Goal: Information Seeking & Learning: Learn about a topic

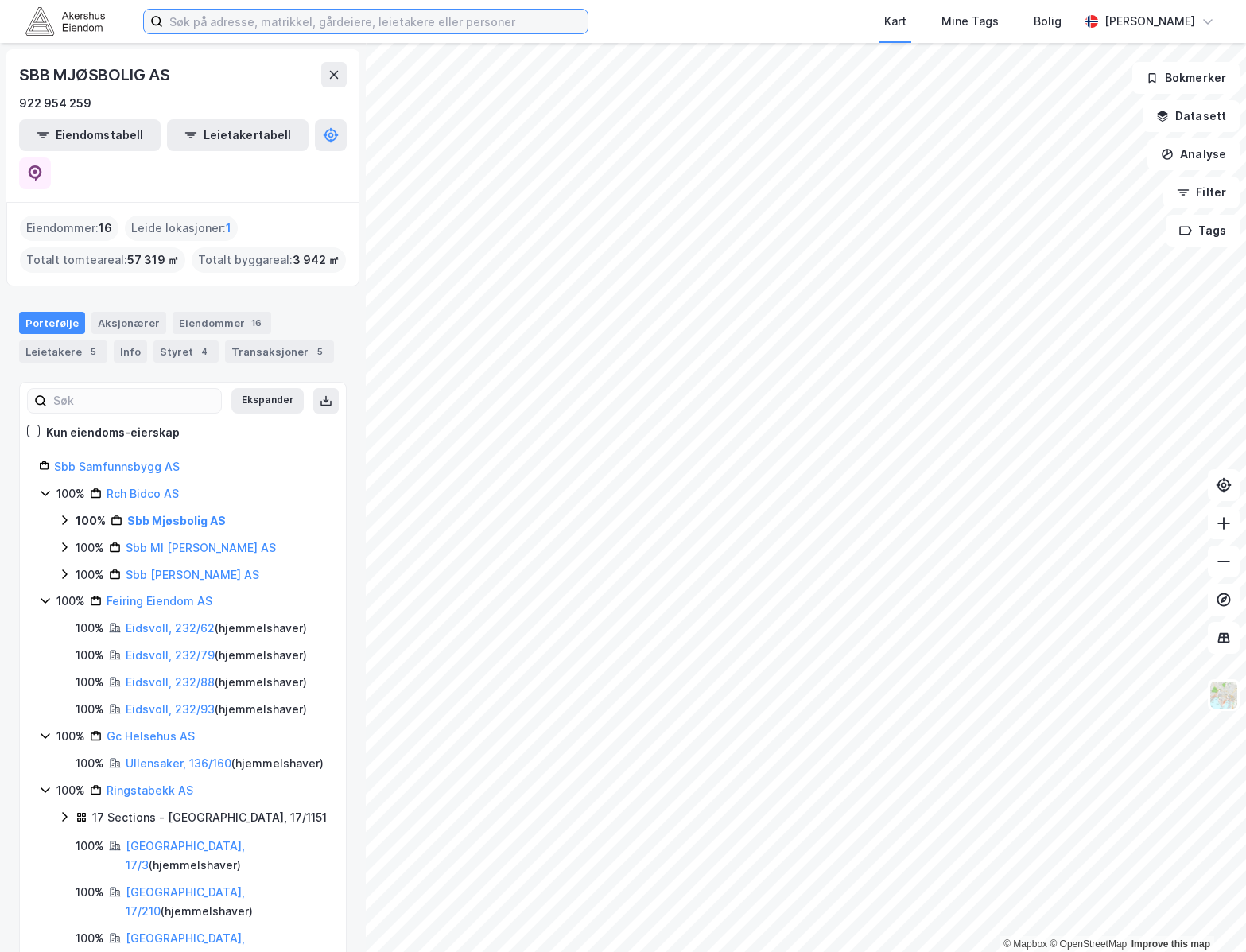
click at [501, 27] on input at bounding box center [375, 21] width 425 height 24
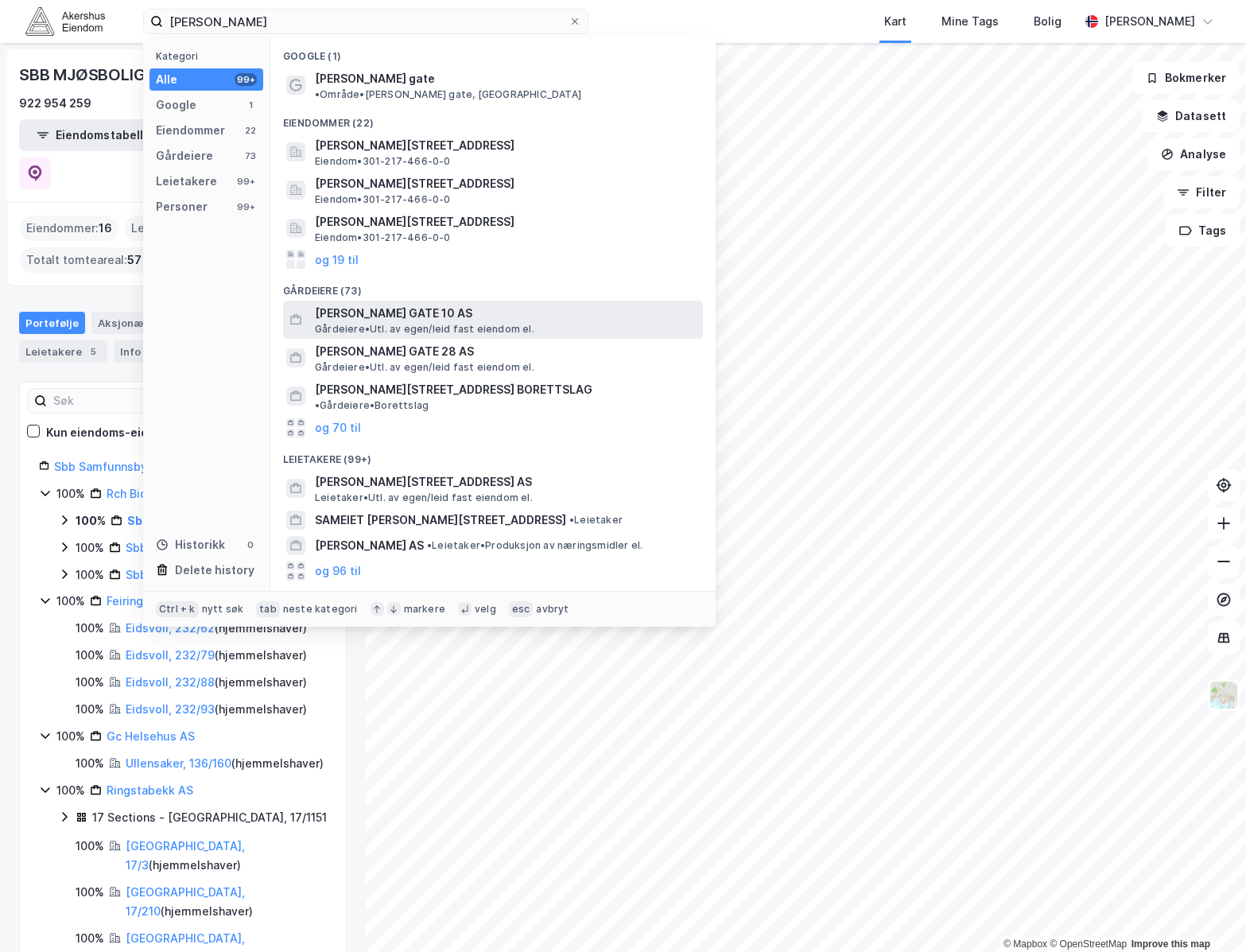
click at [533, 304] on span "[PERSON_NAME] GATE 10 AS" at bounding box center [505, 314] width 382 height 20
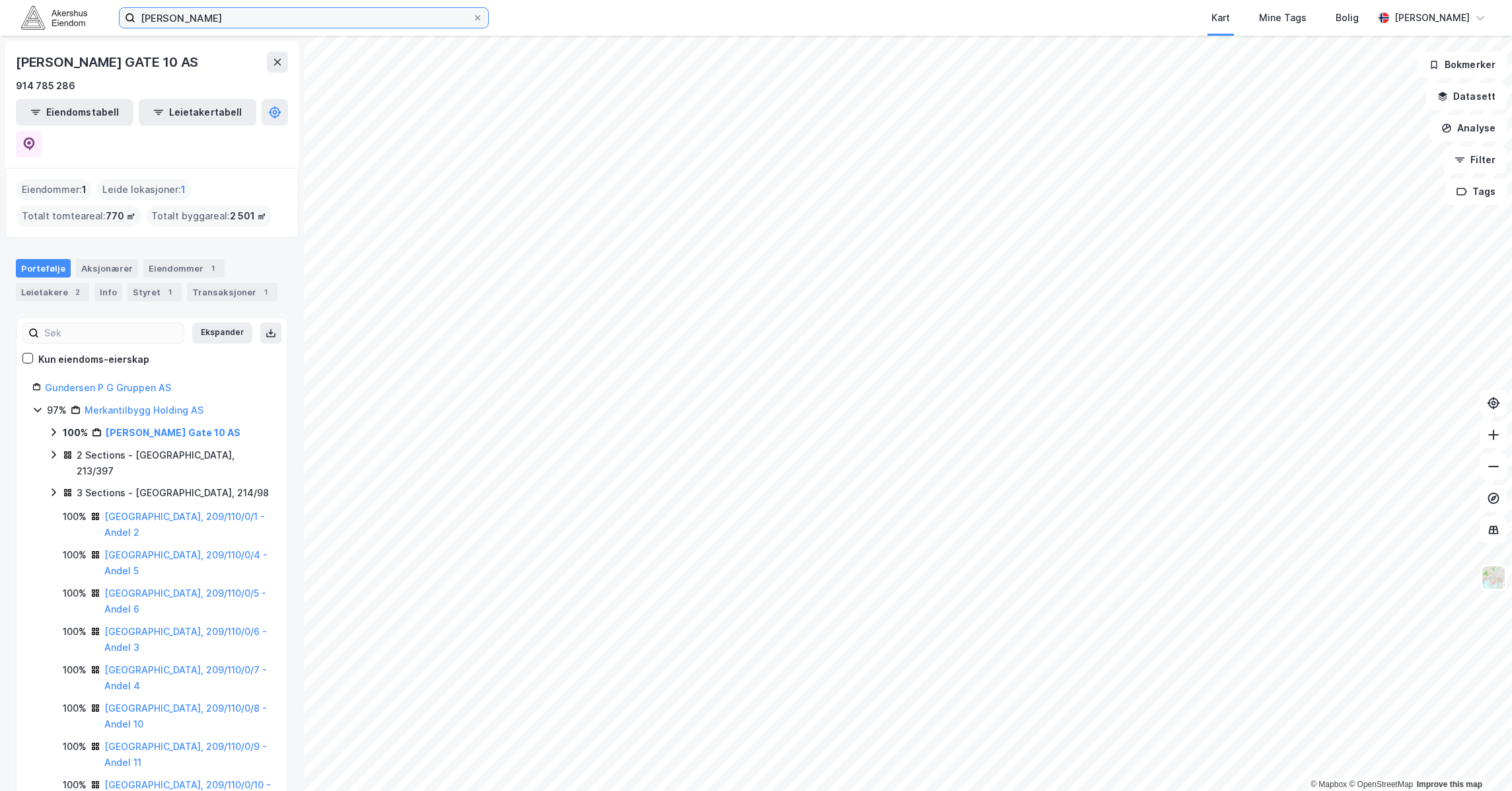
click at [281, 17] on input "[PERSON_NAME]" at bounding box center [303, 18] width 337 height 20
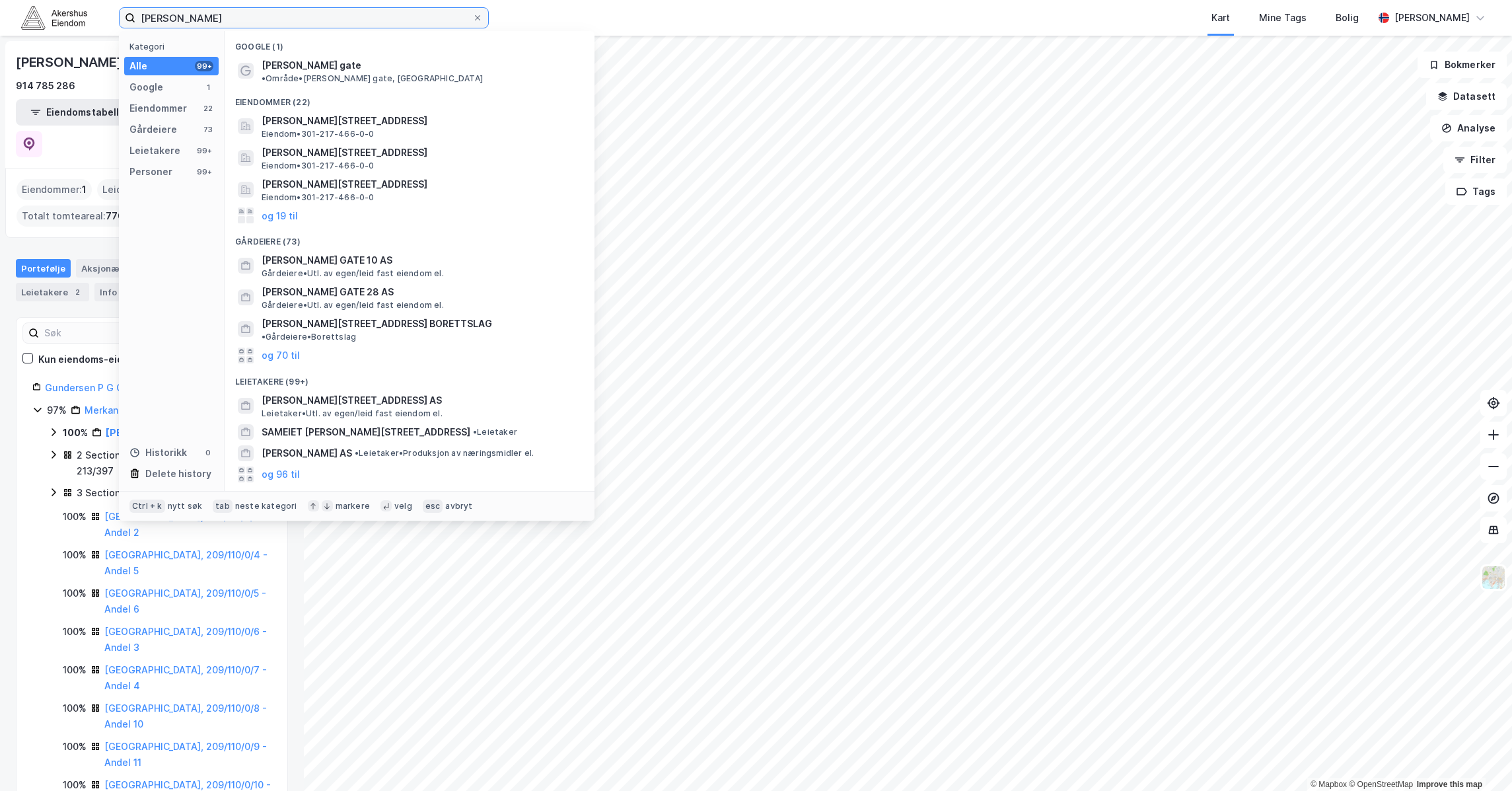
click at [281, 17] on input "[PERSON_NAME]" at bounding box center [303, 18] width 337 height 20
type input "k"
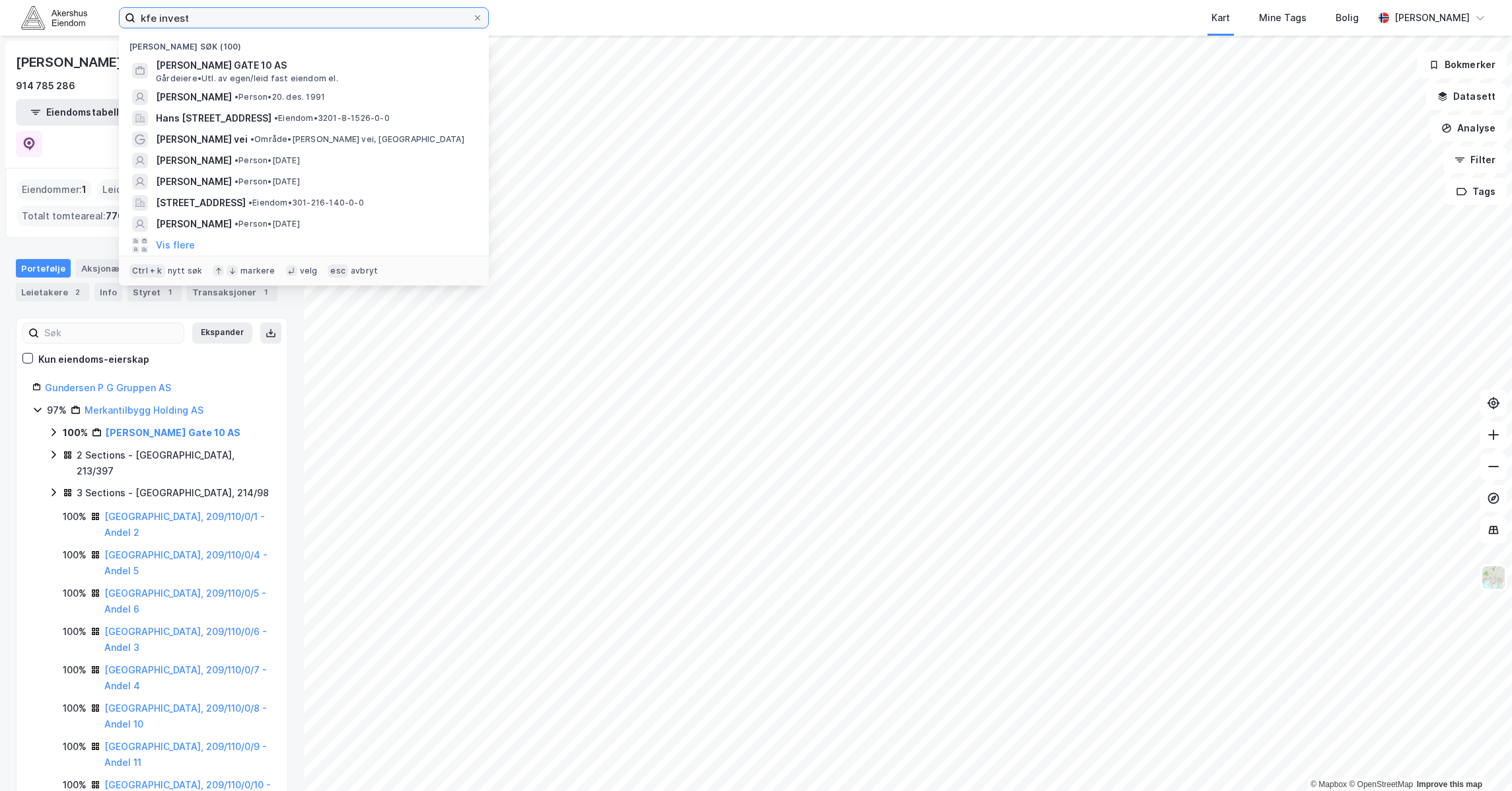
type input "kfe invest"
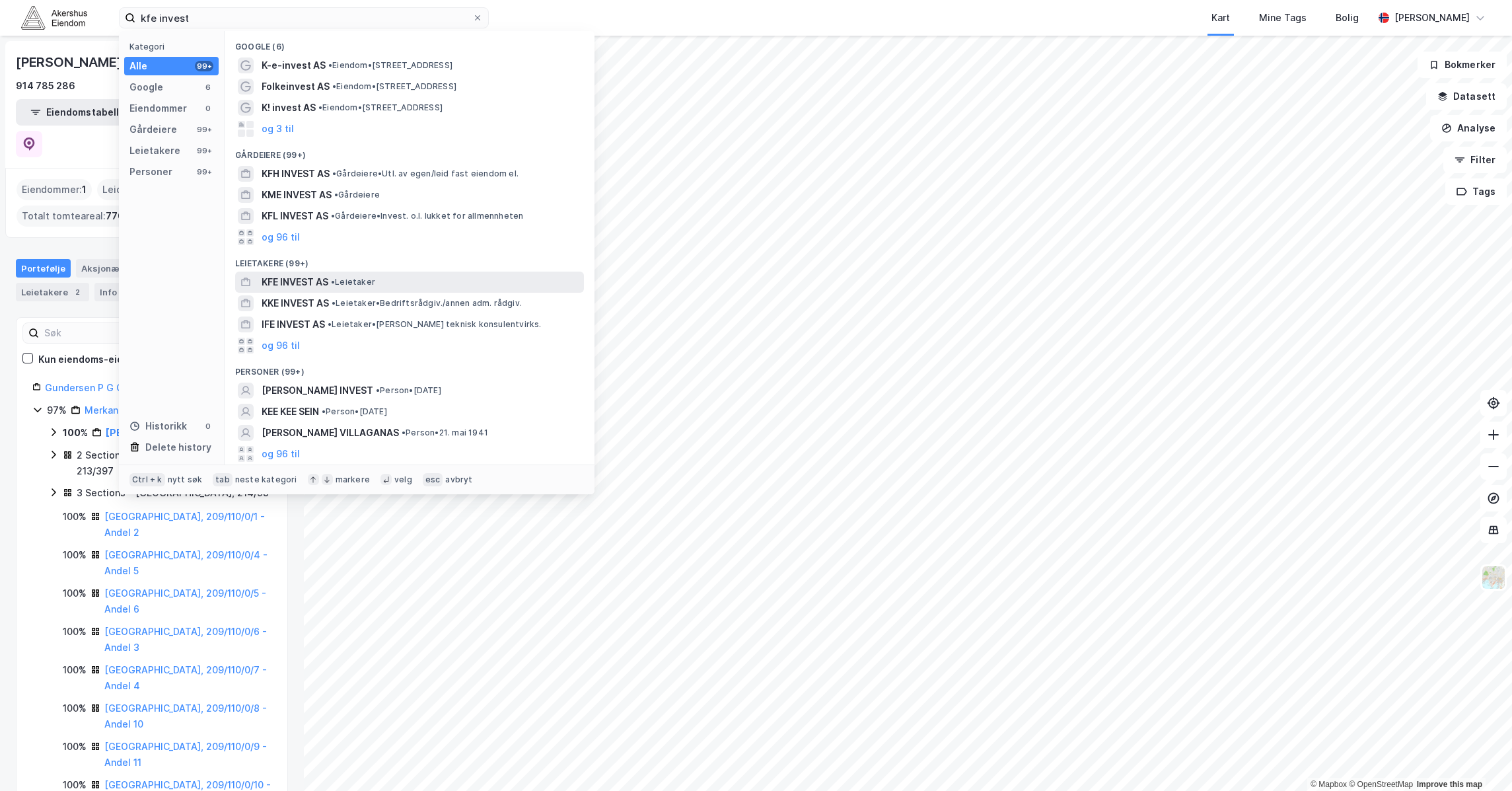
click at [335, 285] on span "•" at bounding box center [332, 281] width 4 height 10
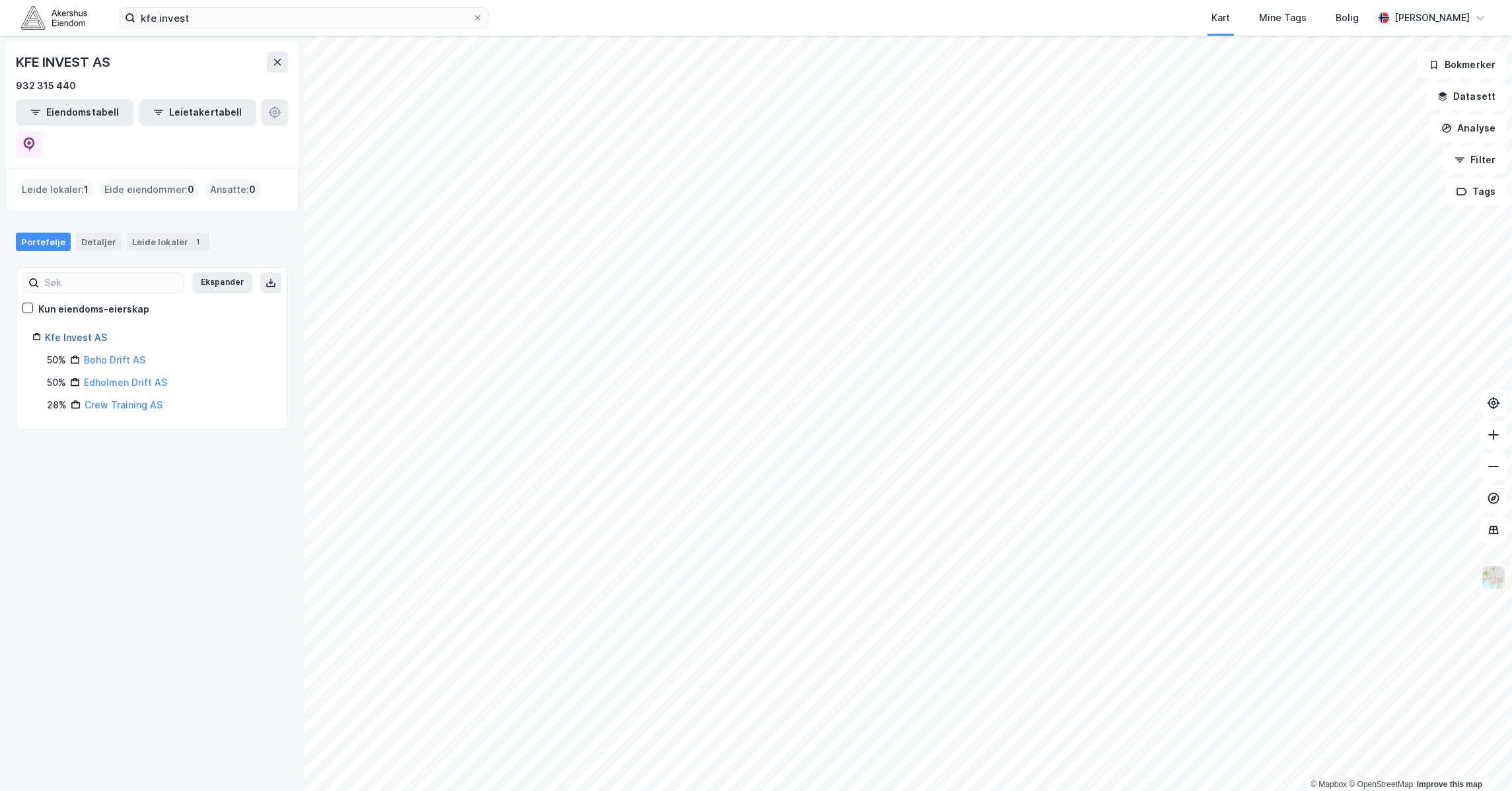
click at [80, 331] on link "Kfe Invest AS" at bounding box center [76, 337] width 62 height 11
click at [138, 179] on div "Eide eiendommer : 0" at bounding box center [150, 189] width 100 height 21
click at [307, 15] on input "kfe invest" at bounding box center [303, 18] width 337 height 20
click at [1035, 574] on img at bounding box center [1494, 577] width 25 height 25
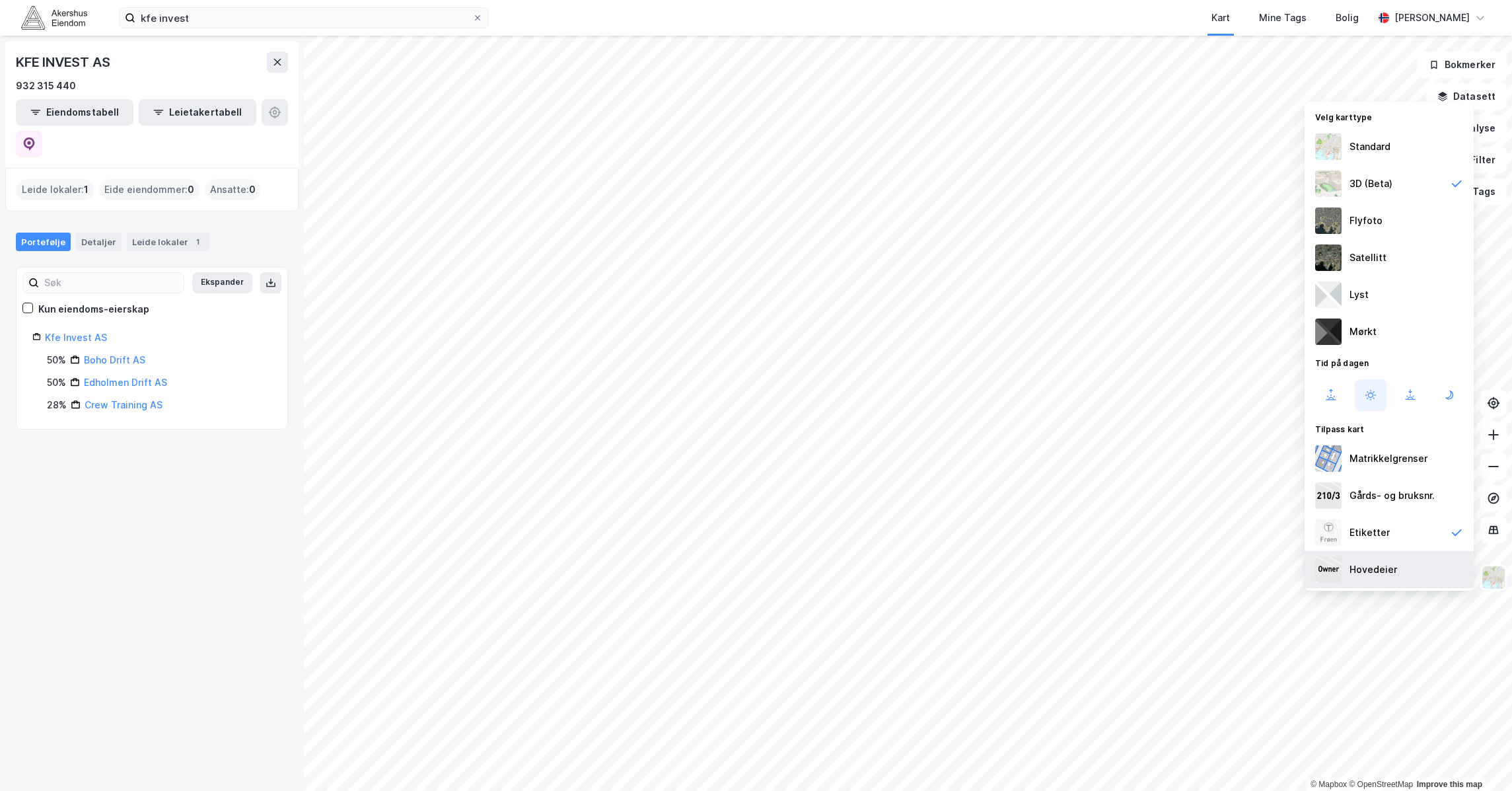
click at [1035, 573] on div "Hovedeier" at bounding box center [1373, 569] width 48 height 16
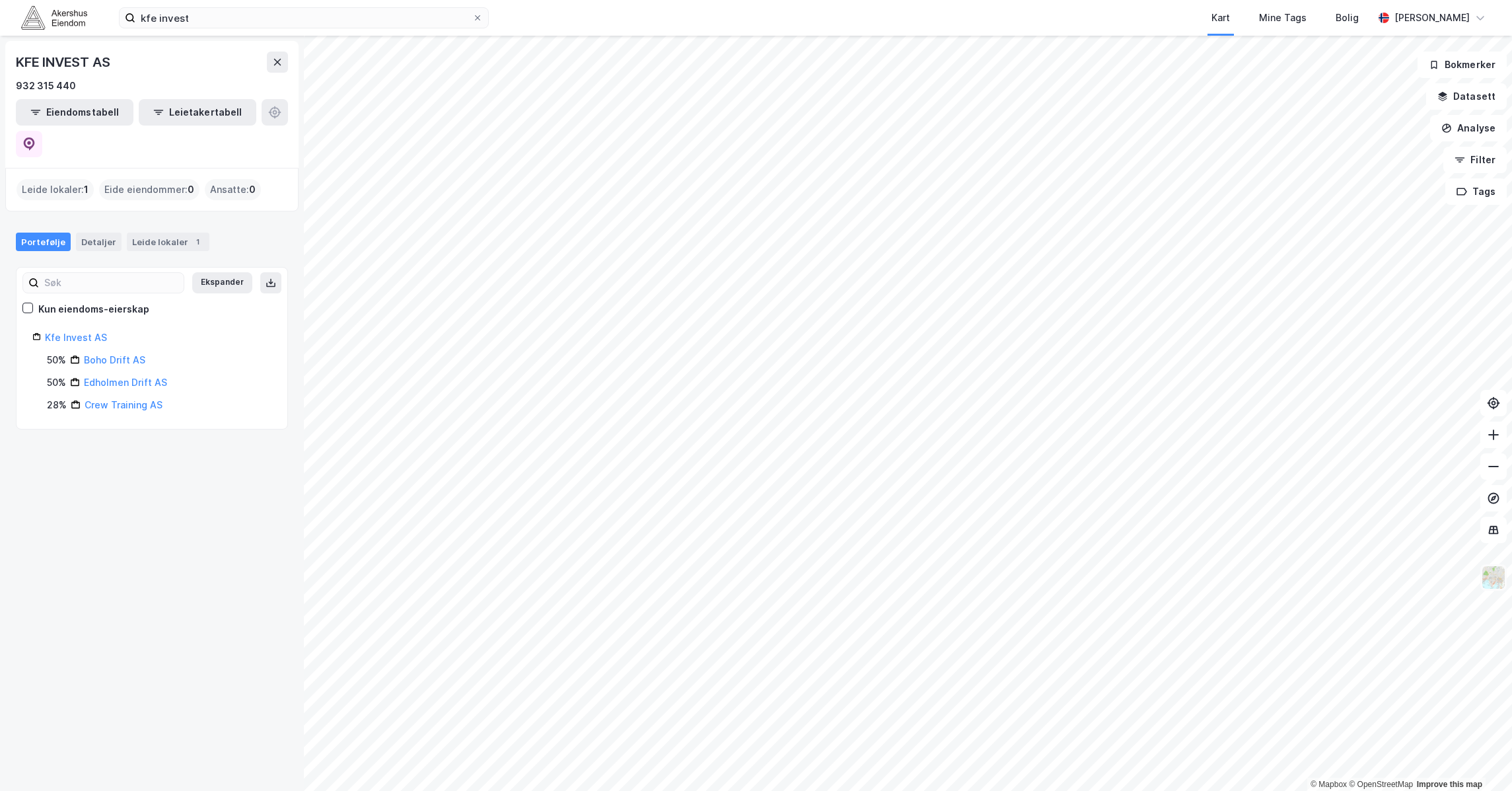
click at [1035, 577] on img at bounding box center [1494, 577] width 25 height 25
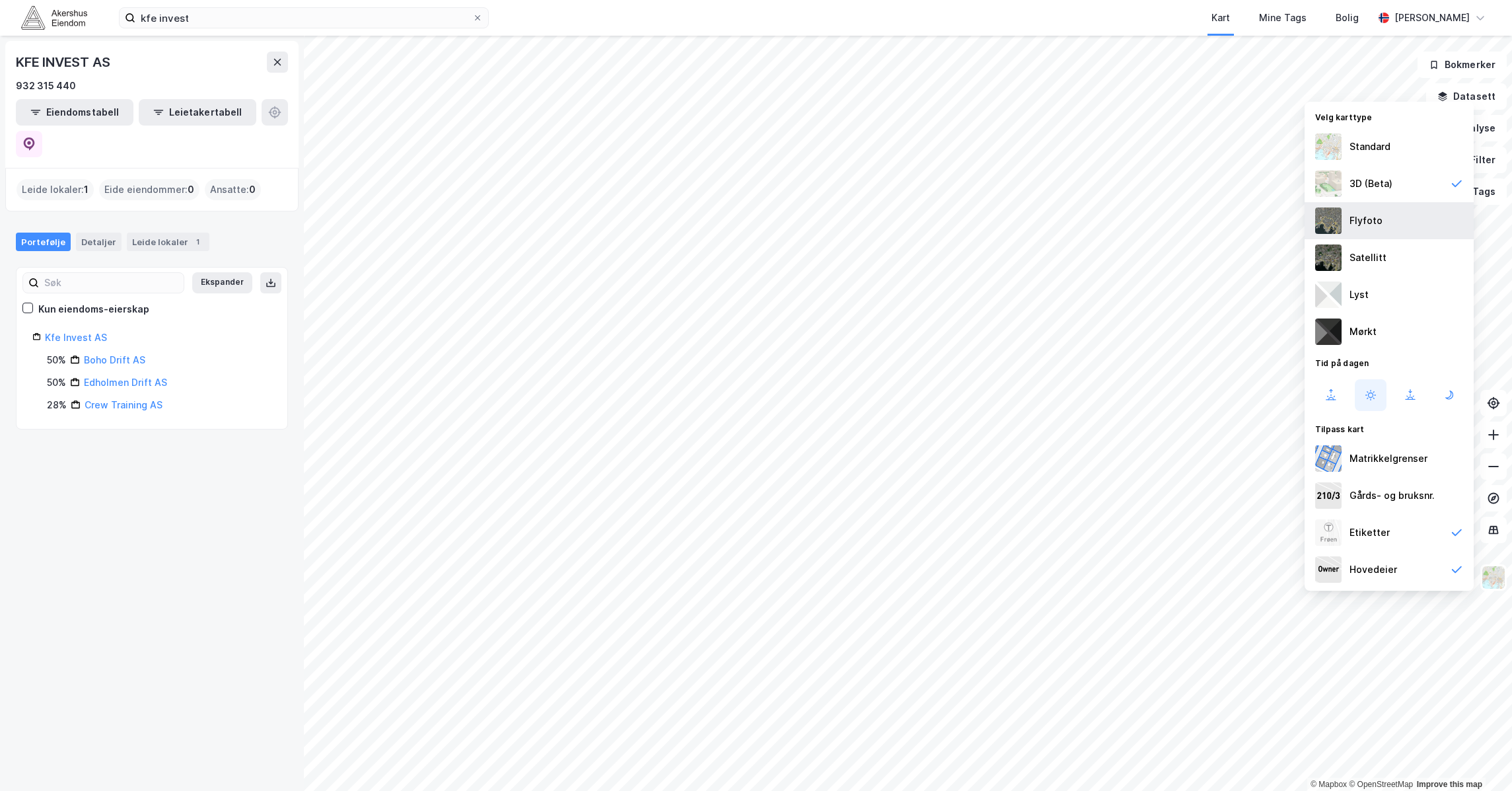
click at [1035, 225] on div "Flyfoto" at bounding box center [1365, 221] width 33 height 16
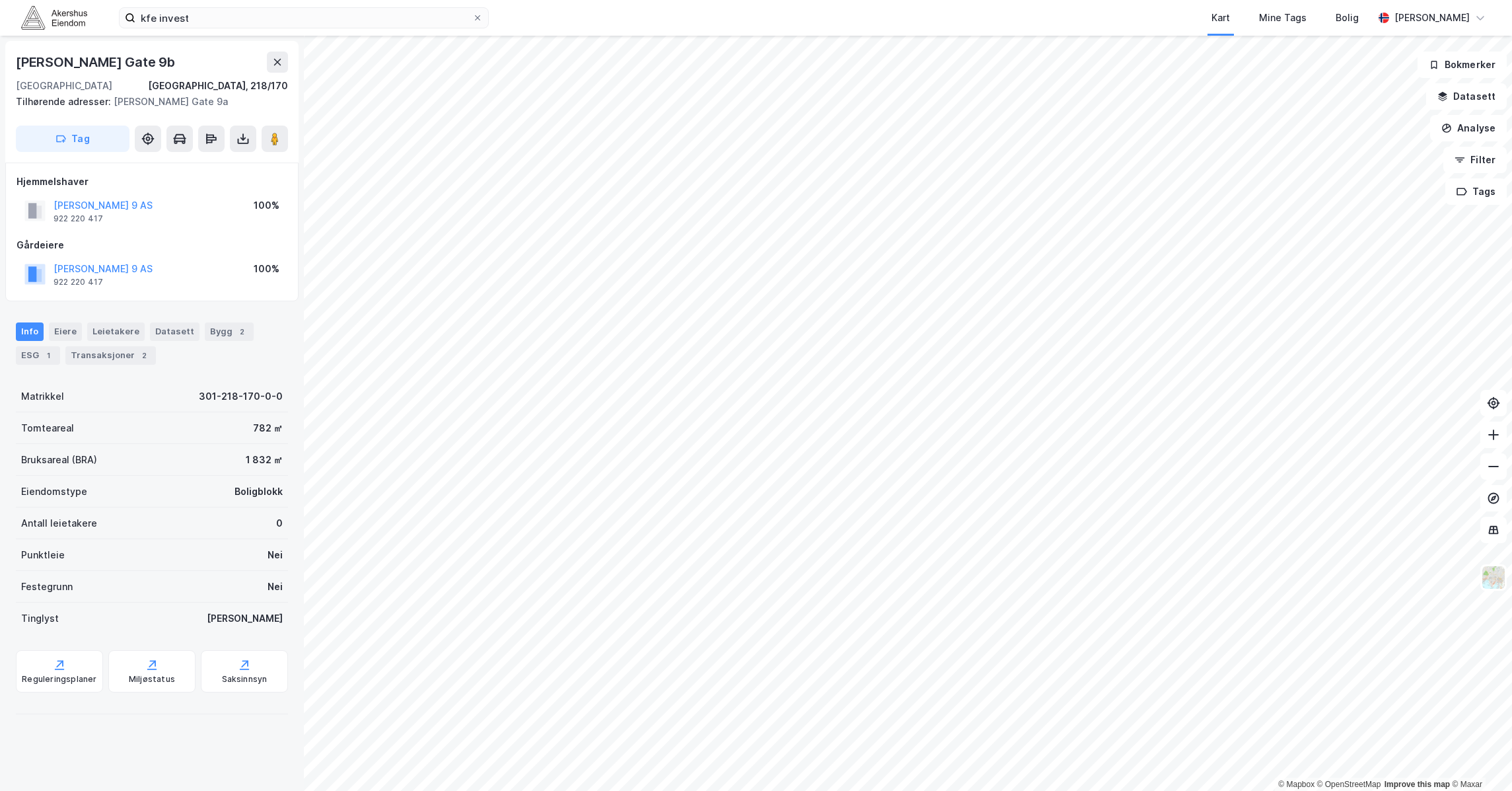
click at [290, 31] on div "kfe invest Kart Mine Tags Bolig [PERSON_NAME]" at bounding box center [756, 18] width 1512 height 35
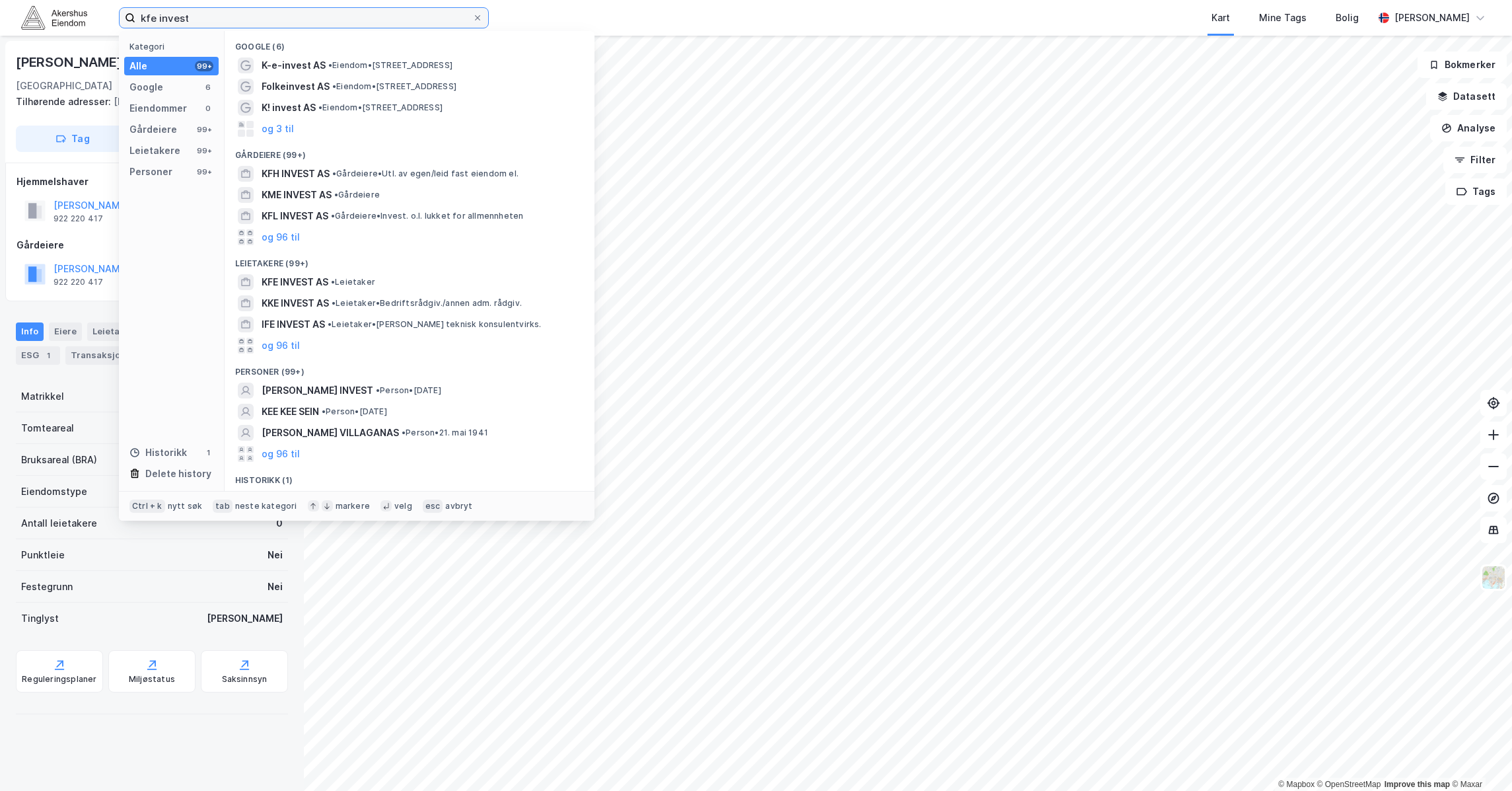
click at [289, 23] on input "kfe invest" at bounding box center [303, 18] width 337 height 20
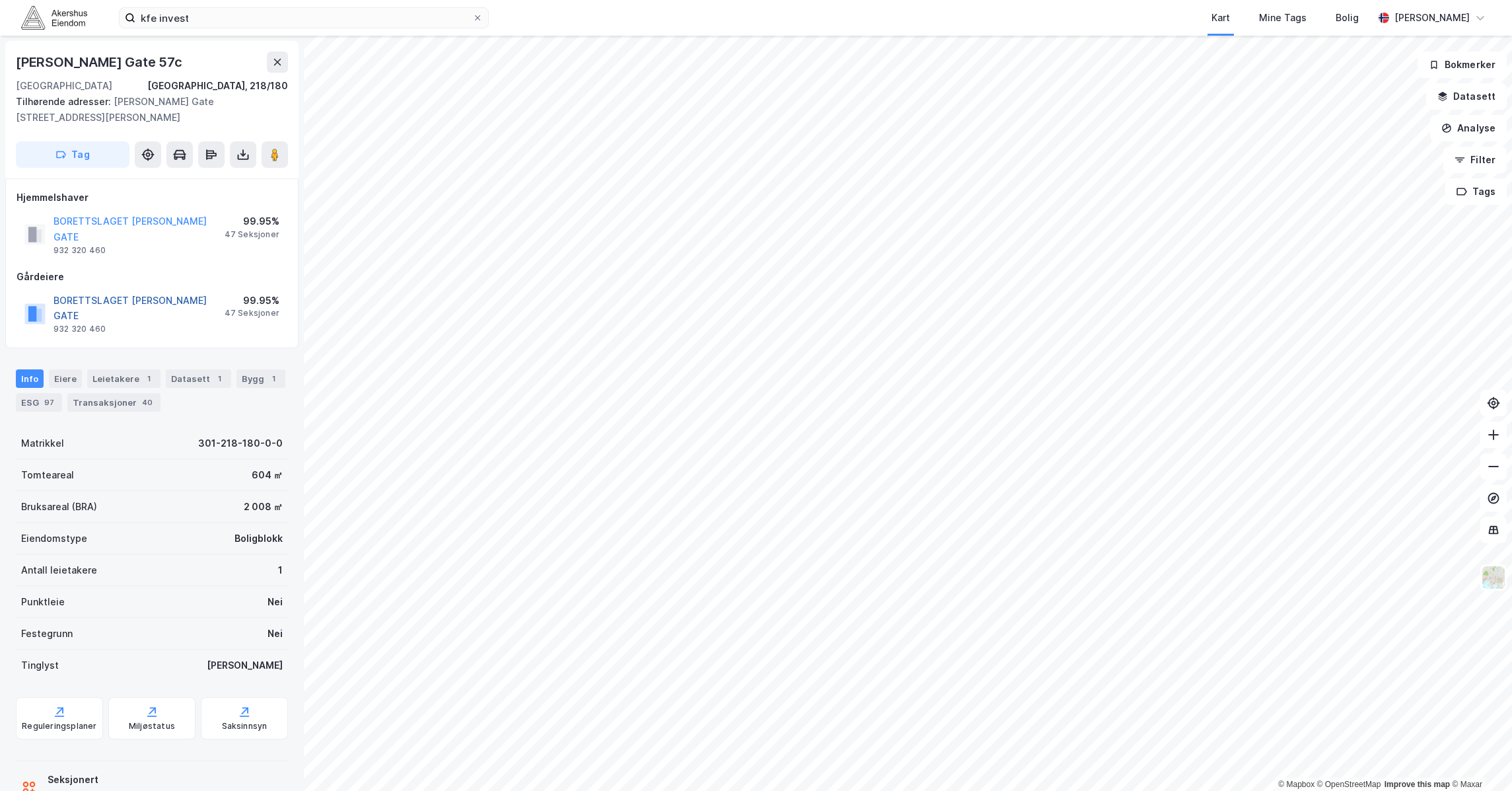
click at [0, 0] on button "BORETTSLAGET [PERSON_NAME] GATE" at bounding box center [0, 0] width 0 height 0
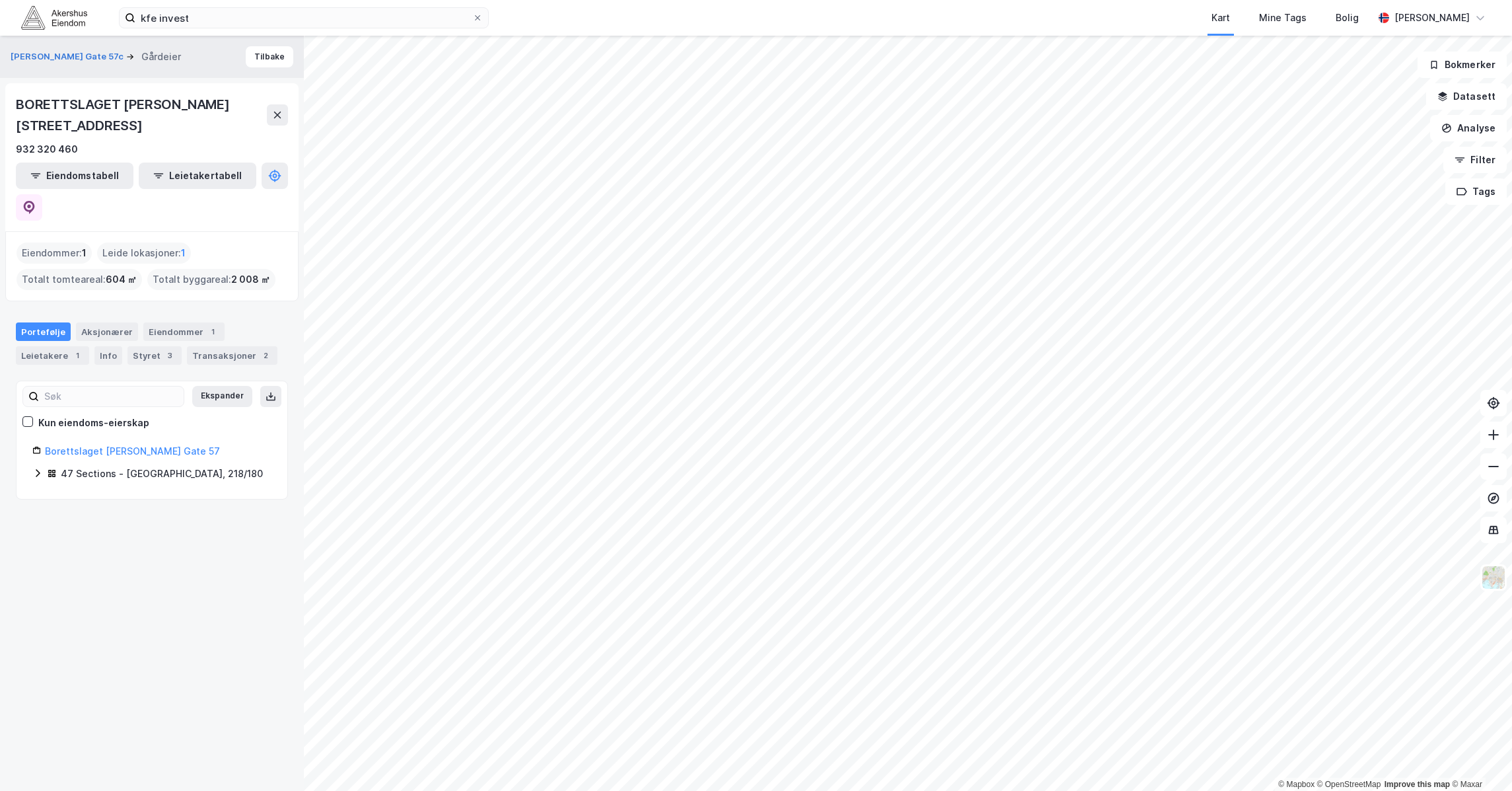
click at [36, 468] on icon at bounding box center [38, 473] width 10 height 10
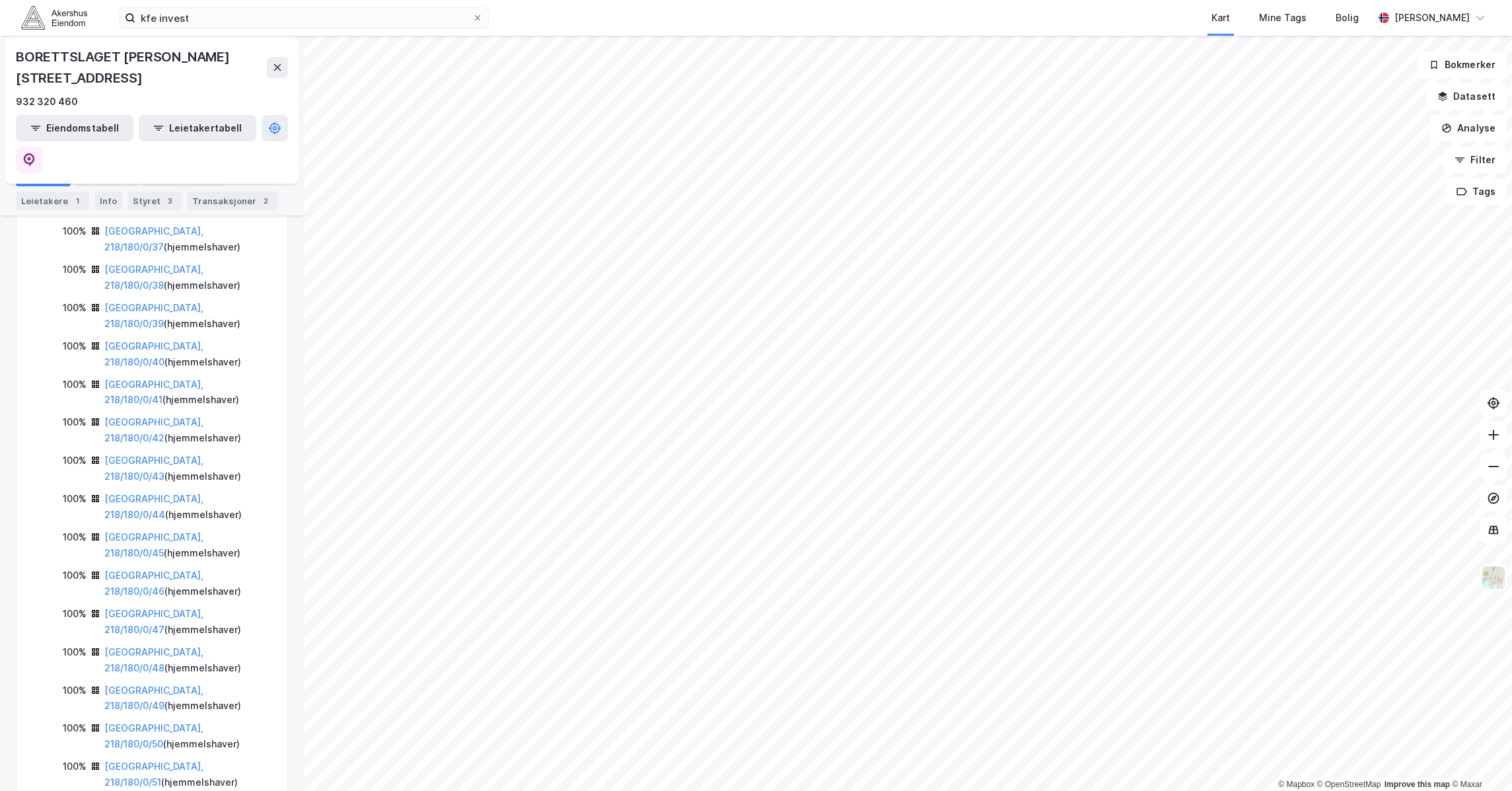
scroll to position [1489, 0]
click at [176, 644] on div "[GEOGRAPHIC_DATA], 218/180/0/59 ( hjemmelshaver )" at bounding box center [188, 659] width 167 height 32
click at [171, 645] on link "[GEOGRAPHIC_DATA], 218/180/0/59" at bounding box center [154, 658] width 99 height 27
